Goal: Task Accomplishment & Management: Use online tool/utility

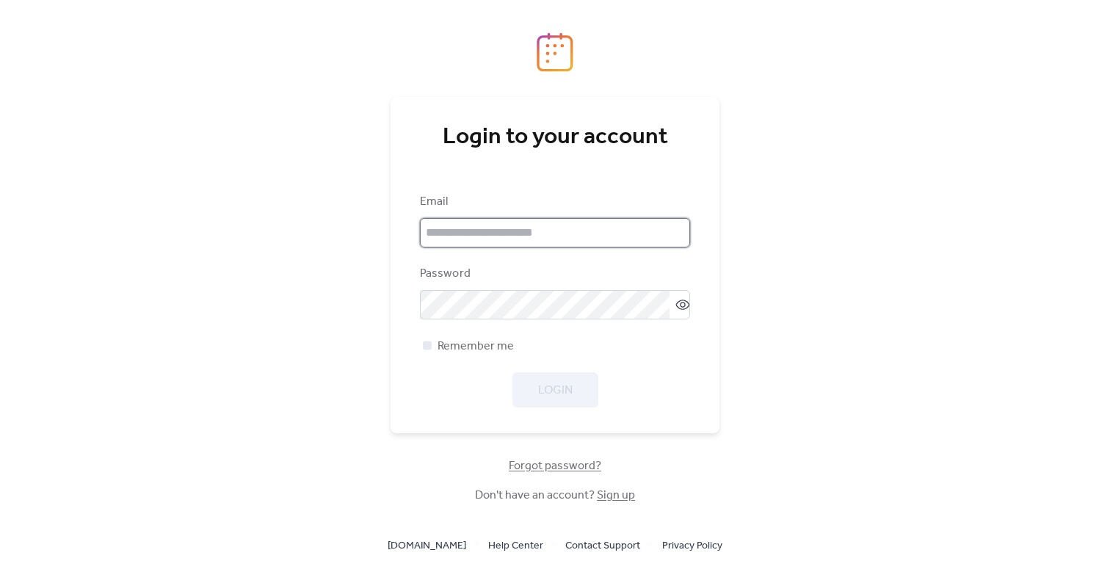
click at [471, 225] on input "email" at bounding box center [555, 232] width 270 height 29
type input "**********"
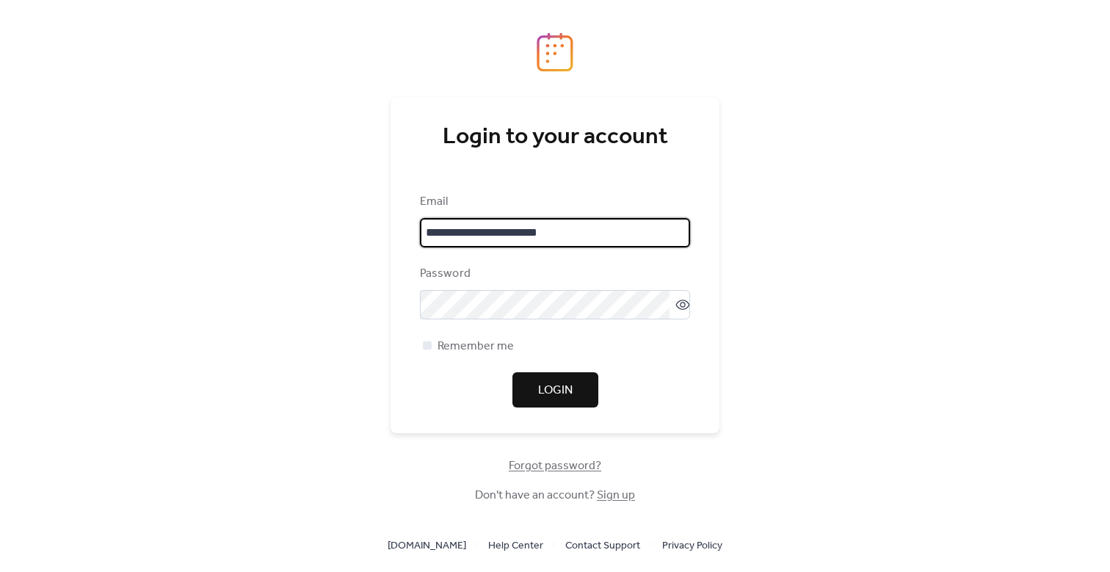
click at [558, 389] on span "Login" at bounding box center [555, 391] width 35 height 18
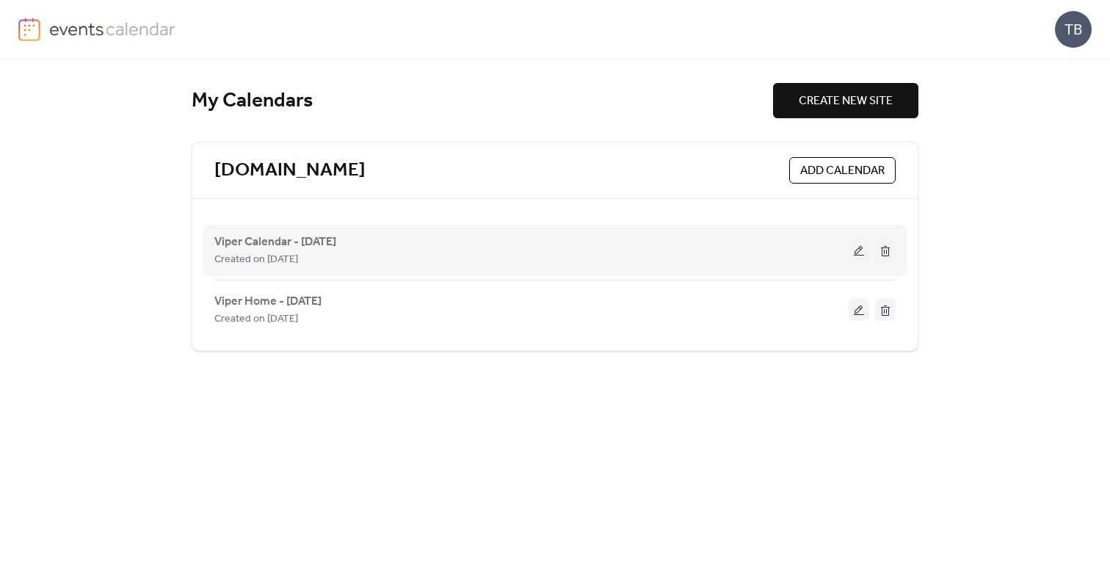
click at [855, 250] on button at bounding box center [859, 250] width 21 height 22
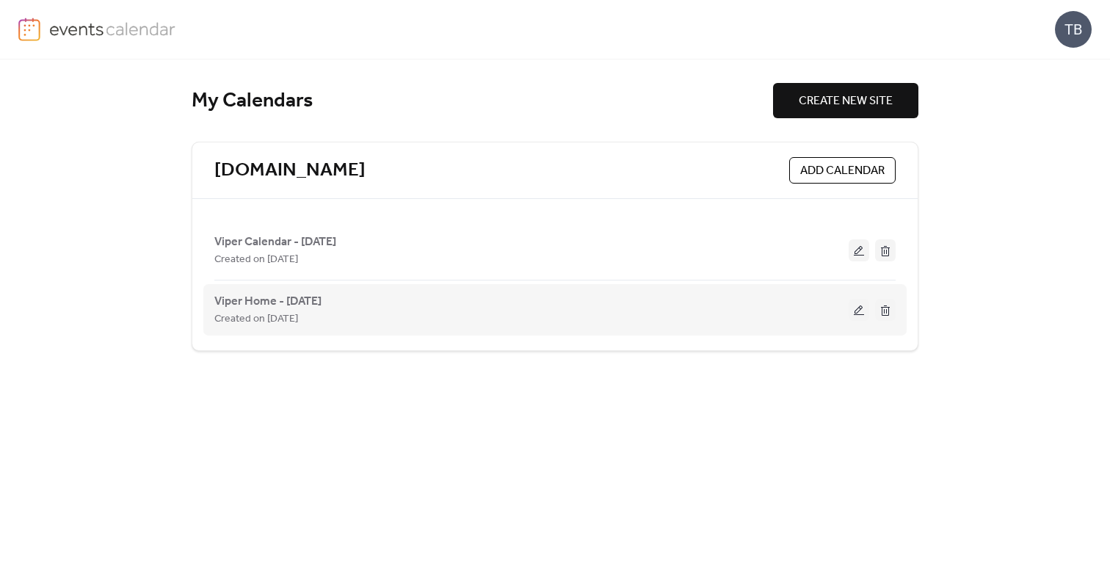
click at [860, 311] on button at bounding box center [859, 310] width 21 height 22
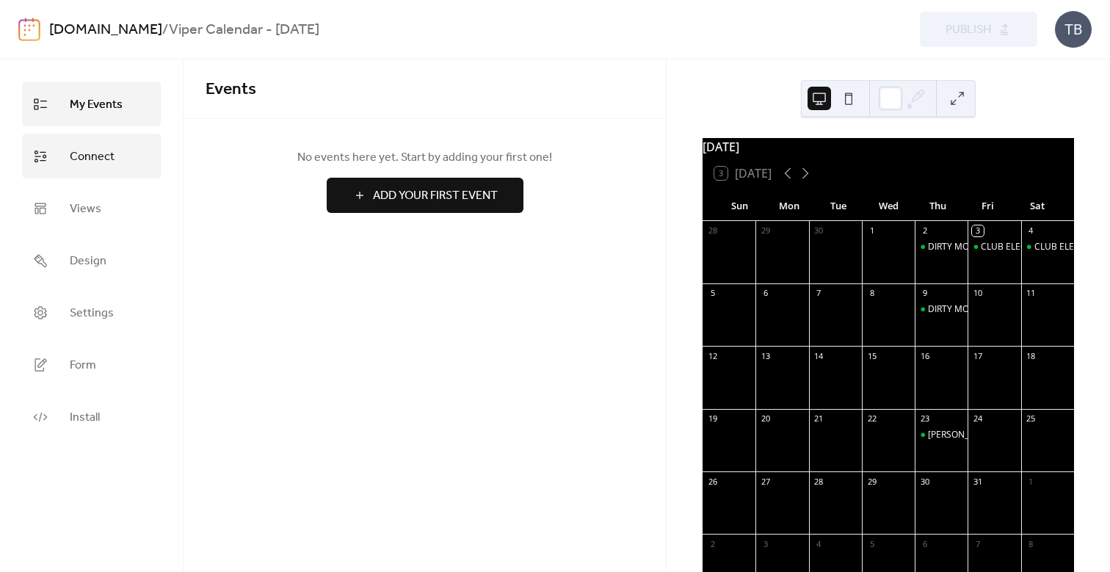
click at [101, 160] on span "Connect" at bounding box center [92, 156] width 45 height 23
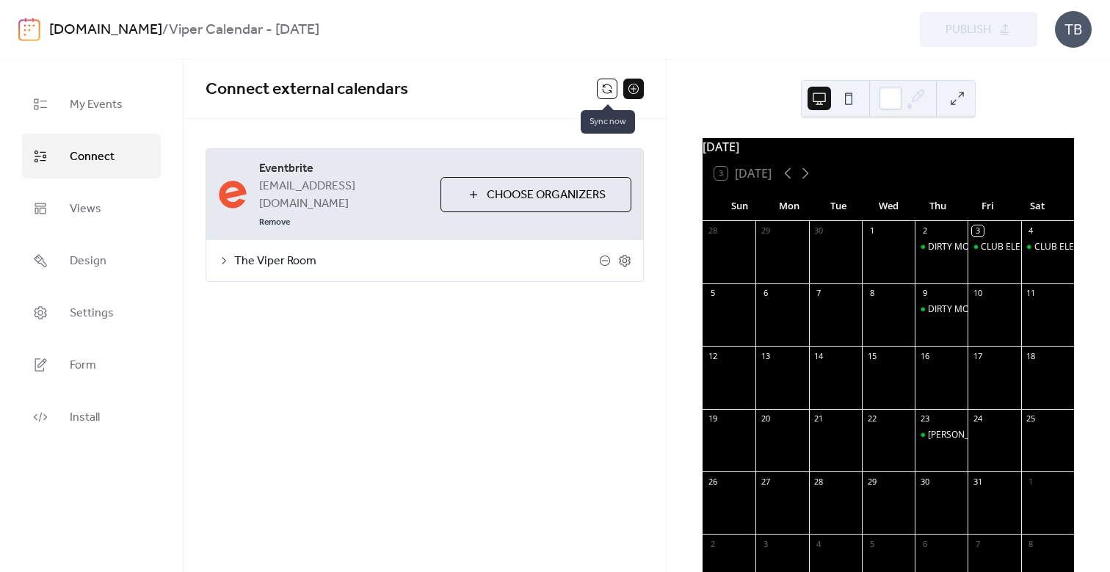
click at [609, 91] on button at bounding box center [607, 89] width 21 height 21
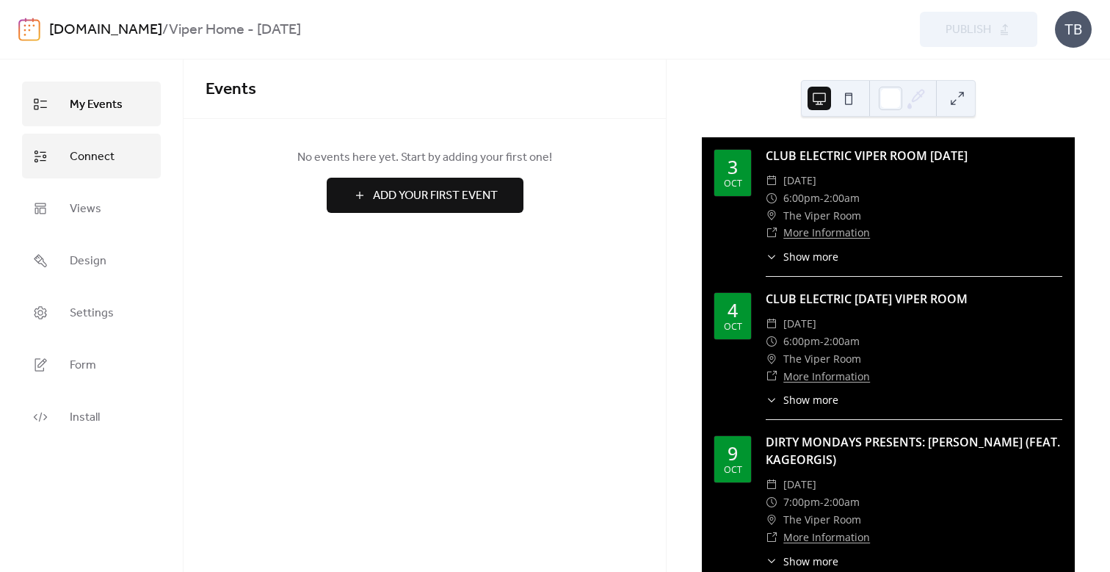
click at [92, 156] on span "Connect" at bounding box center [92, 156] width 45 height 23
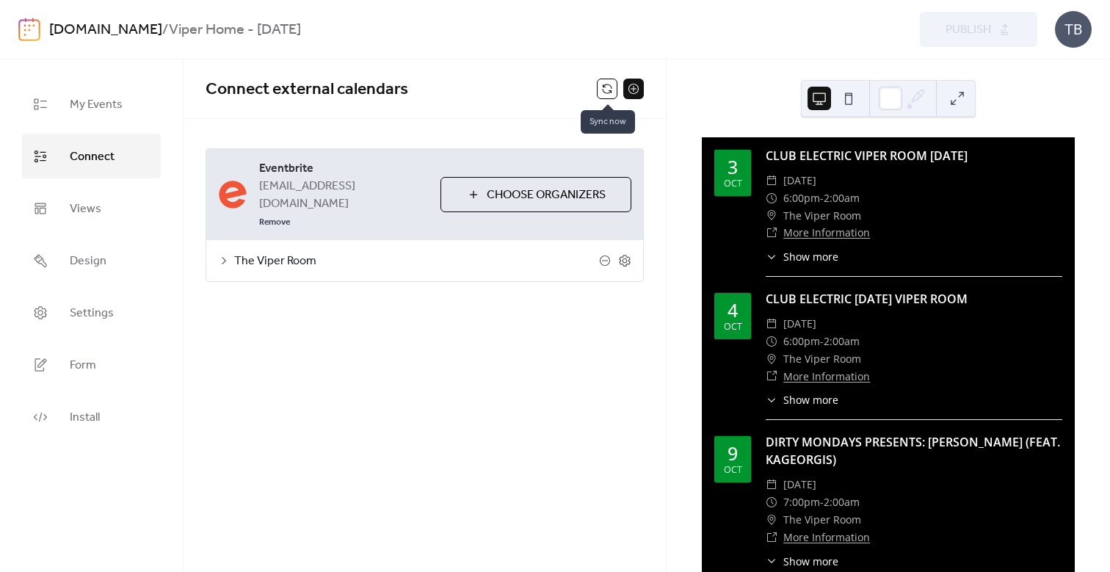
click at [609, 89] on button at bounding box center [607, 89] width 21 height 21
